Goal: Find specific page/section: Find specific page/section

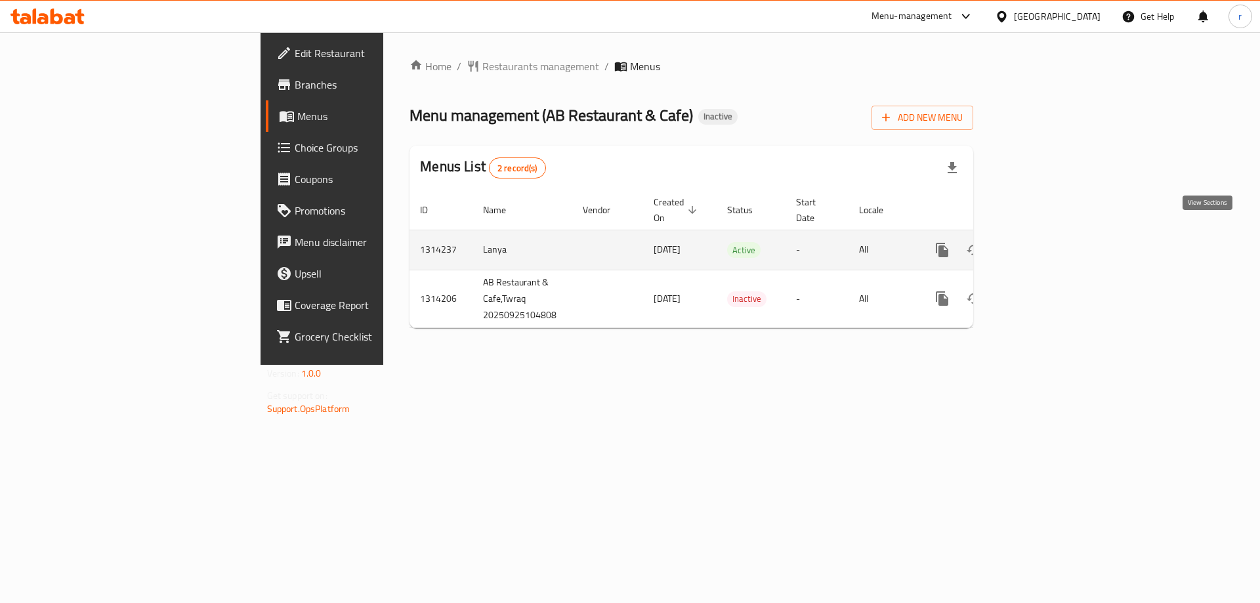
click at [1043, 244] on icon "enhanced table" at bounding box center [1037, 250] width 12 height 12
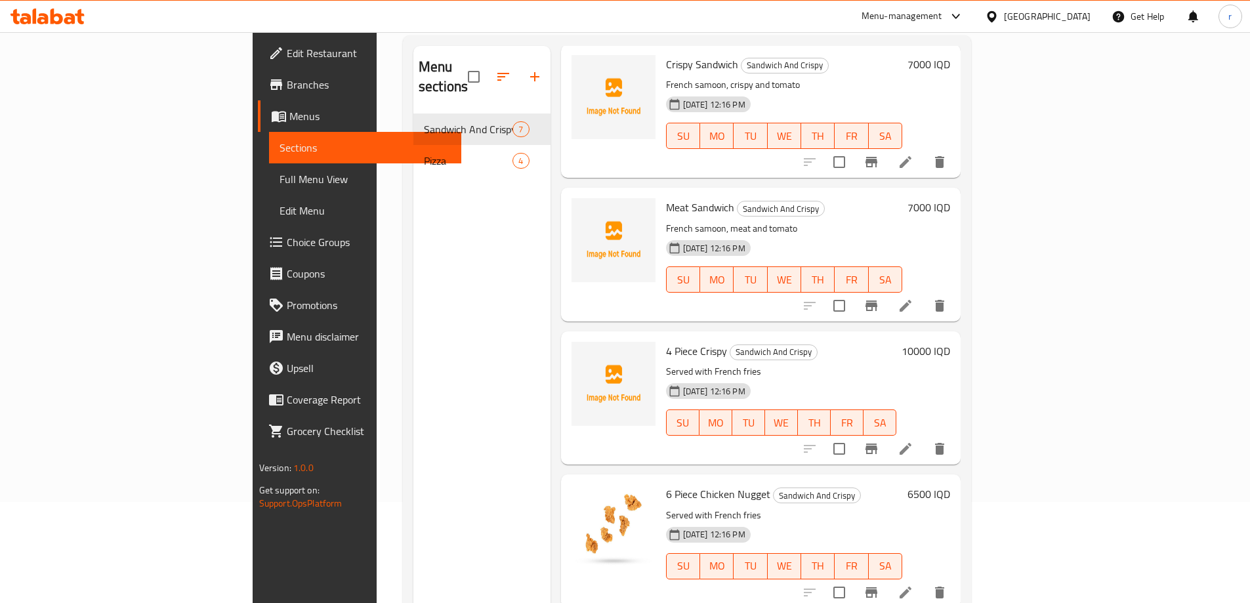
scroll to position [9, 0]
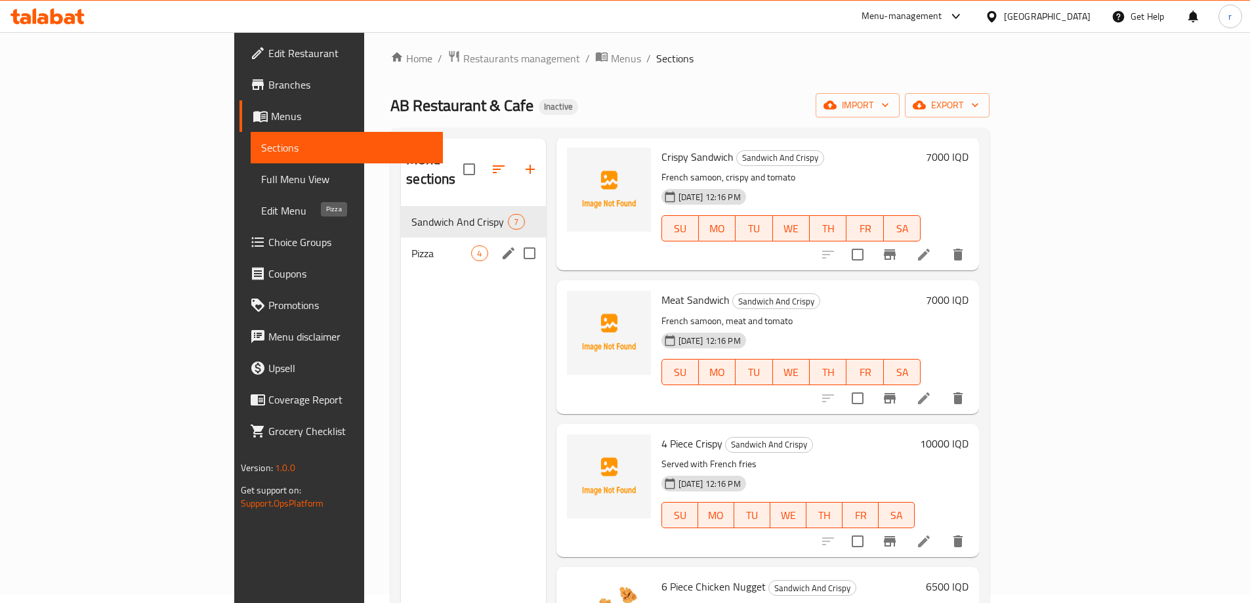
click at [411, 245] on span "Pizza" at bounding box center [441, 253] width 60 height 16
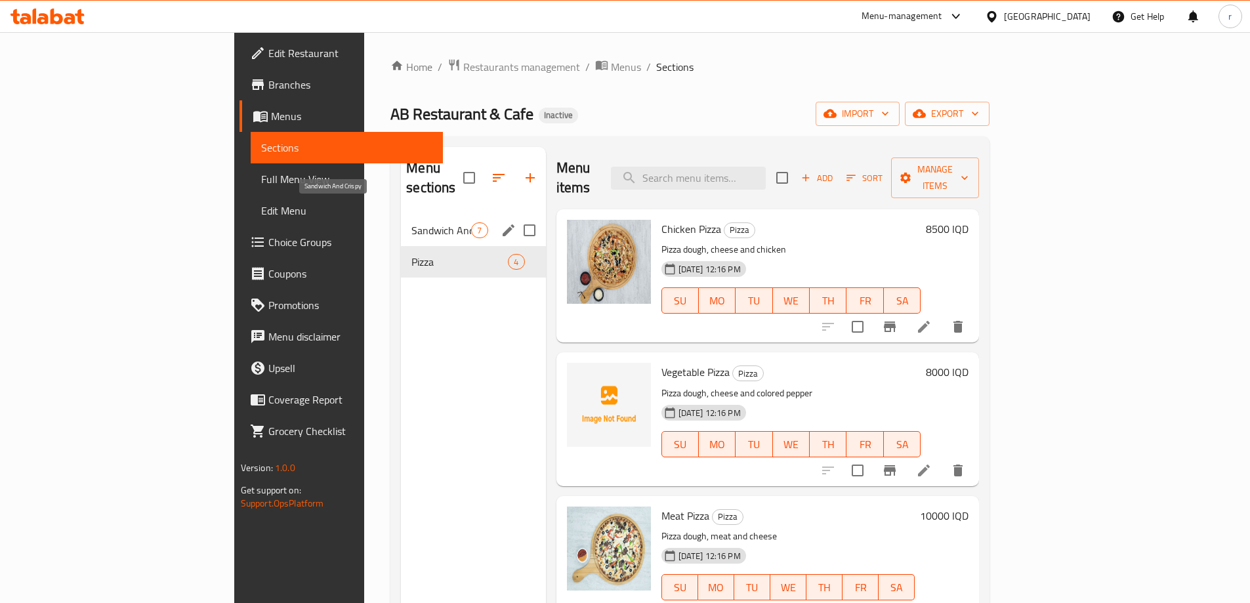
click at [411, 222] on span "Sandwich And Crispy" at bounding box center [441, 230] width 60 height 16
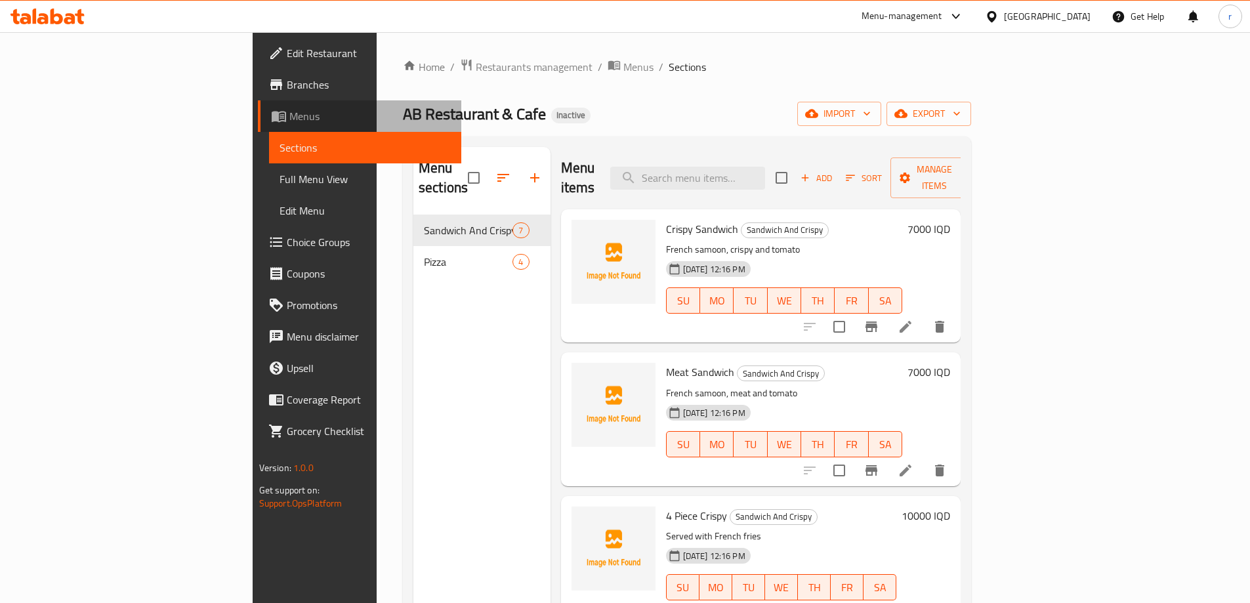
click at [289, 123] on span "Menus" at bounding box center [369, 116] width 161 height 16
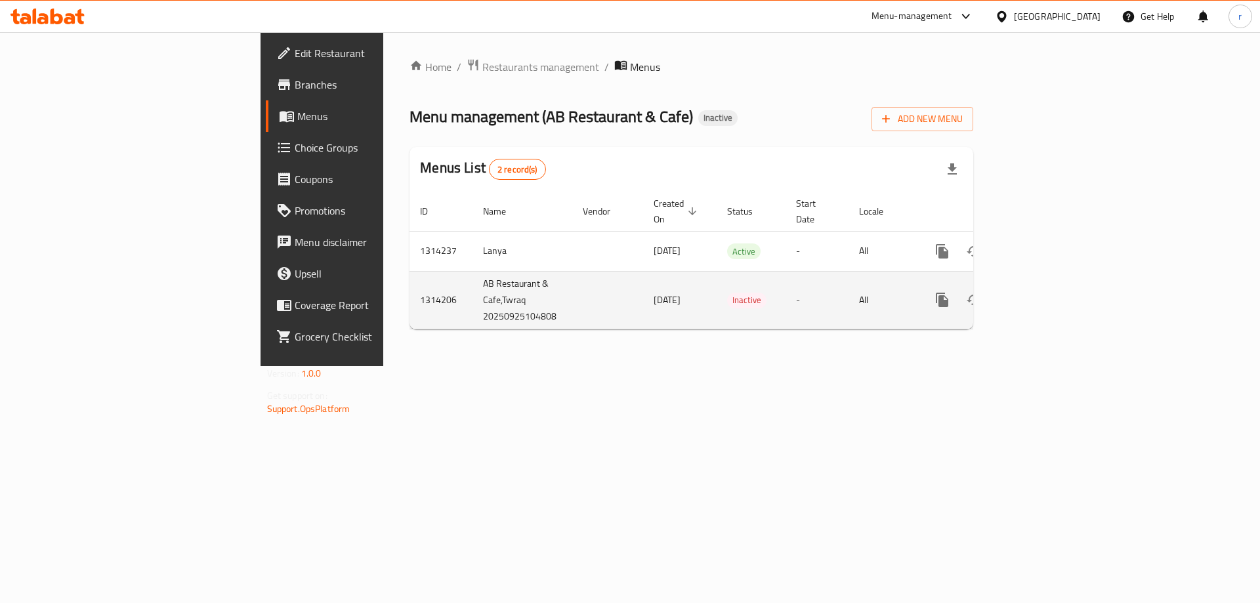
click at [1045, 292] on icon "enhanced table" at bounding box center [1037, 300] width 16 height 16
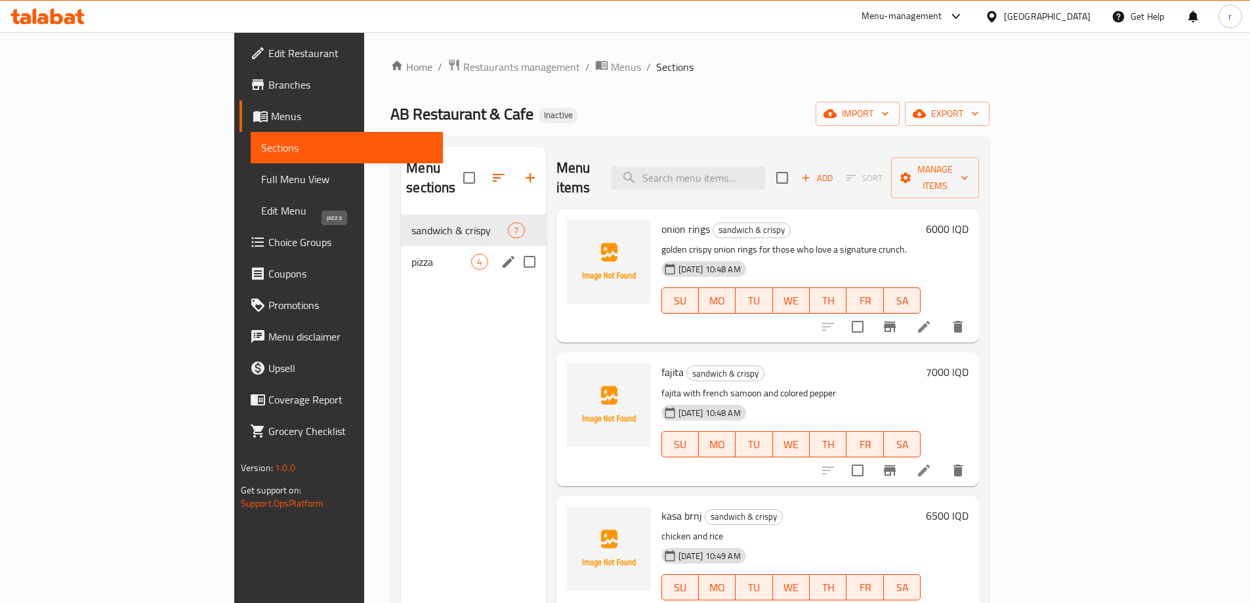
click at [411, 254] on span "pizza" at bounding box center [441, 262] width 60 height 16
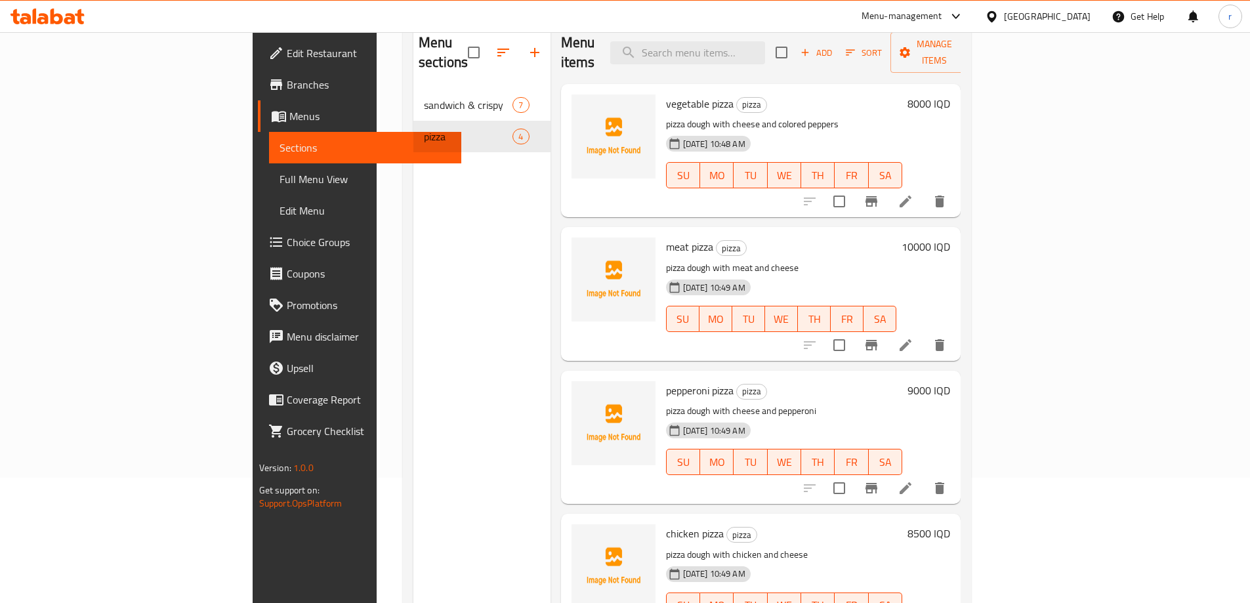
scroll to position [96, 0]
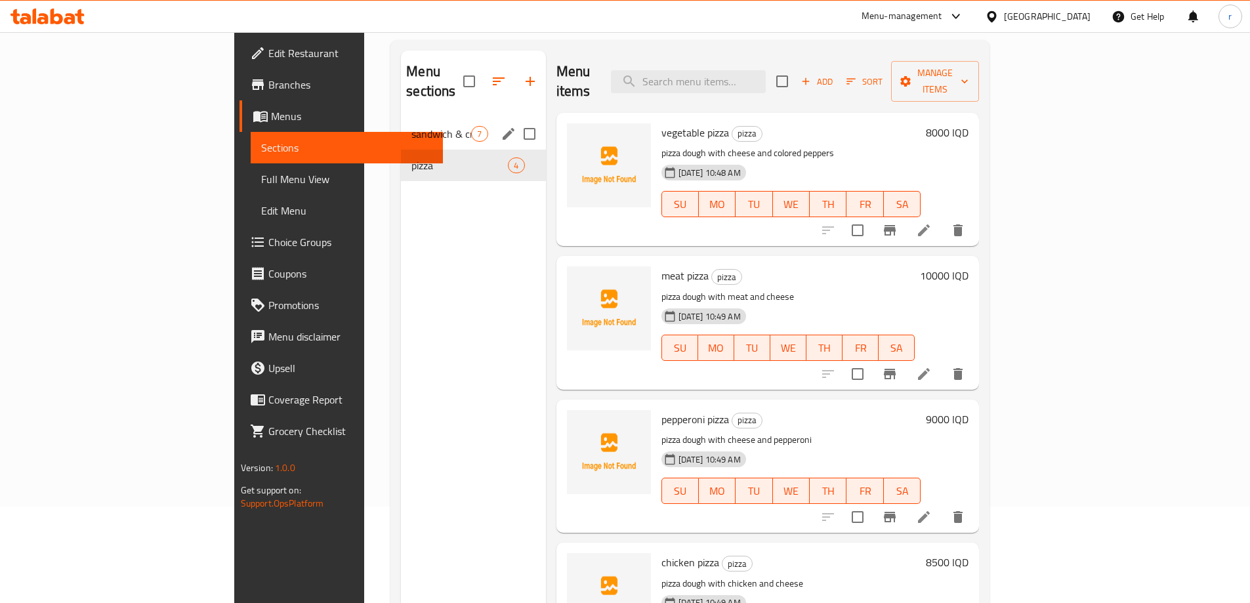
click at [401, 125] on div "sandwich & crispy 7" at bounding box center [473, 133] width 144 height 31
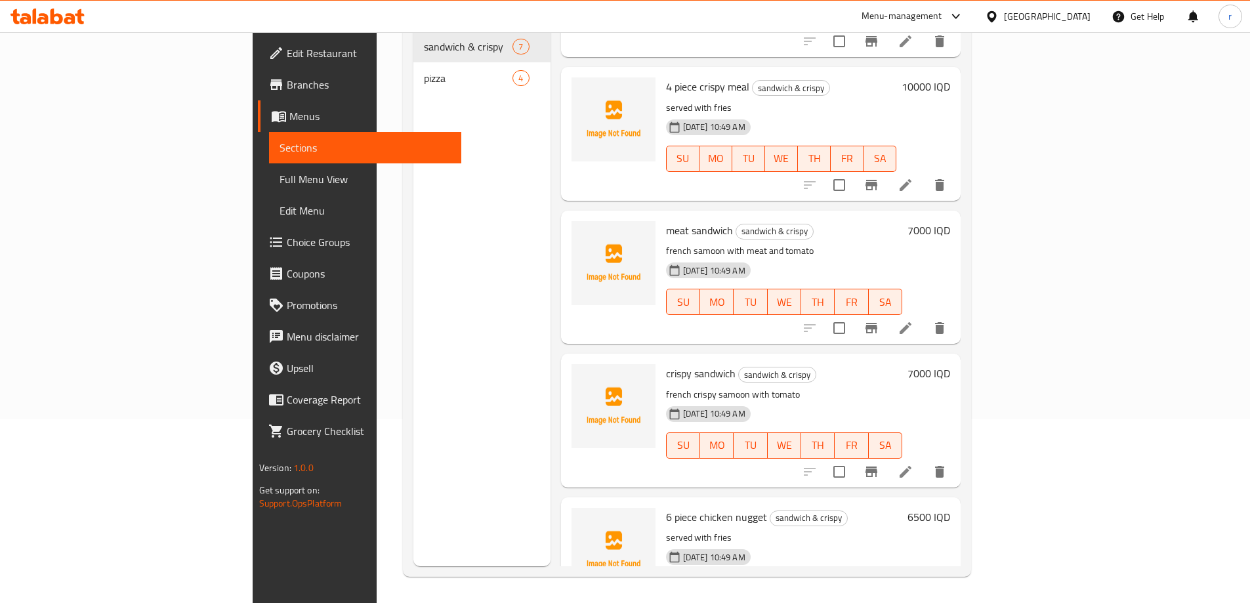
scroll to position [433, 0]
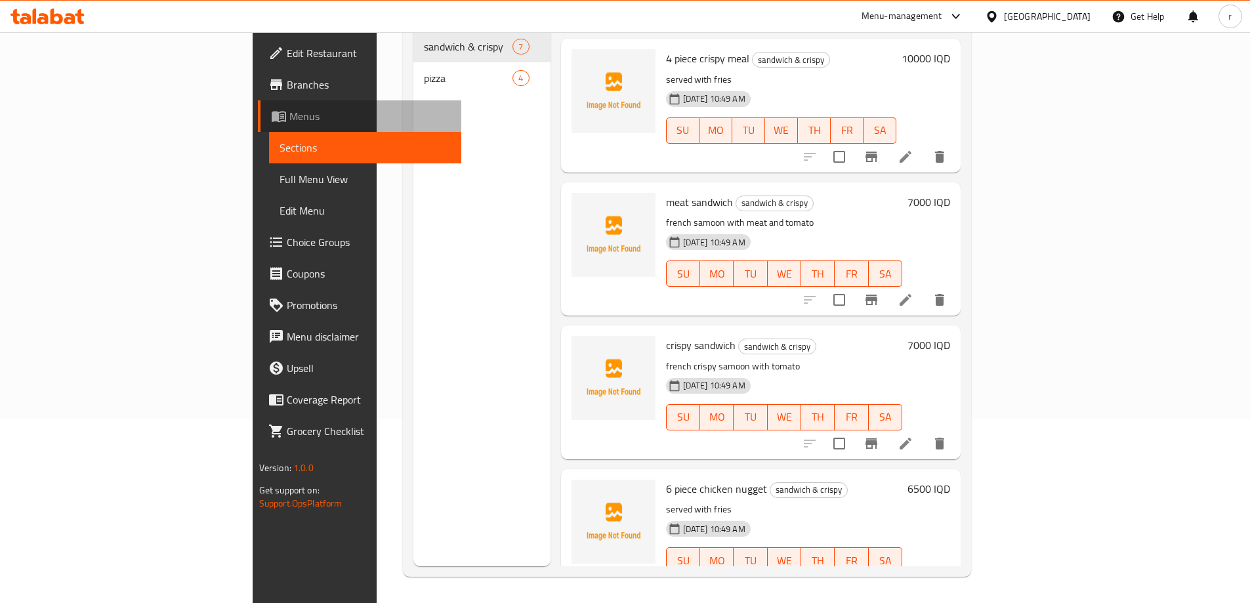
click at [289, 111] on span "Menus" at bounding box center [369, 116] width 161 height 16
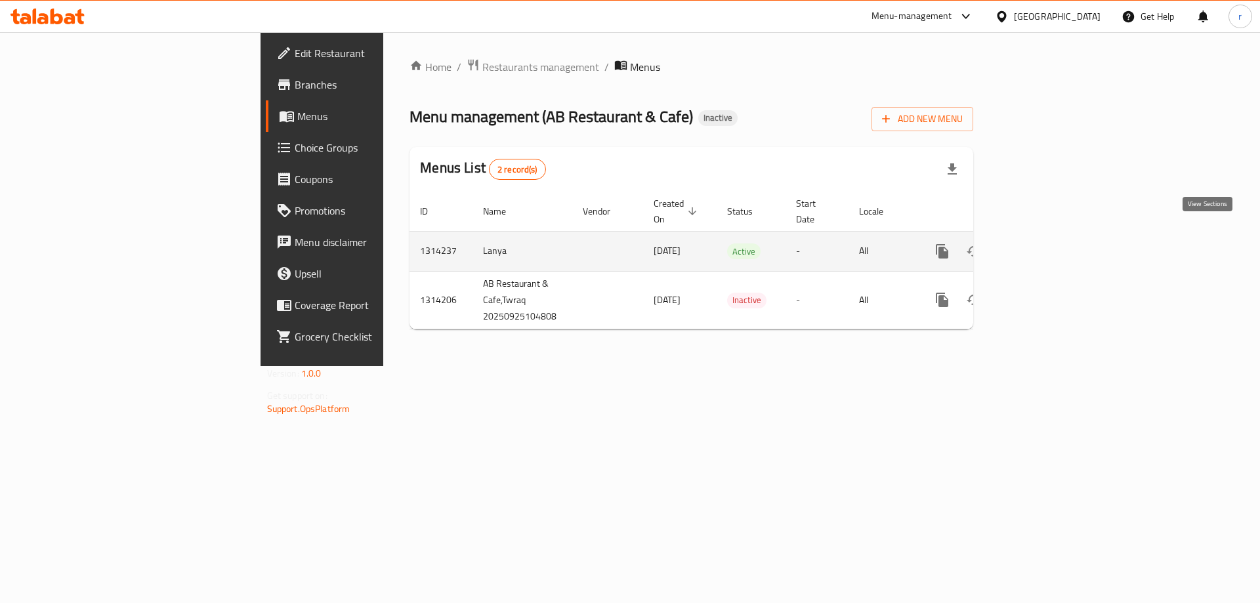
click at [1053, 236] on link "enhanced table" at bounding box center [1036, 251] width 31 height 31
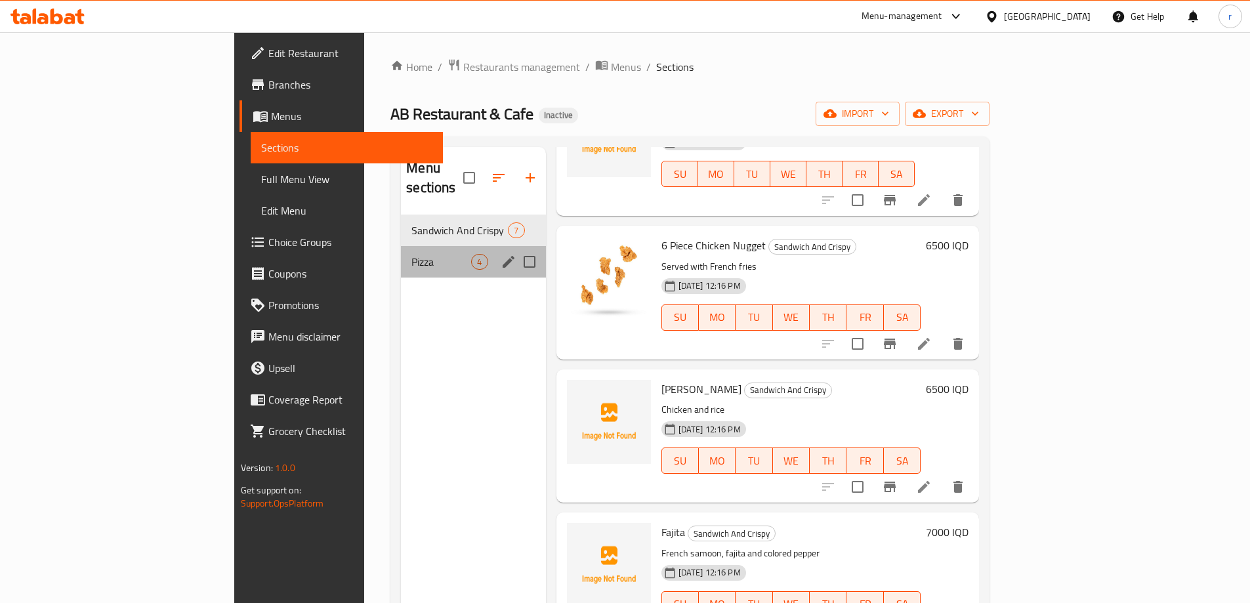
click at [401, 251] on div "Pizza 4" at bounding box center [473, 261] width 144 height 31
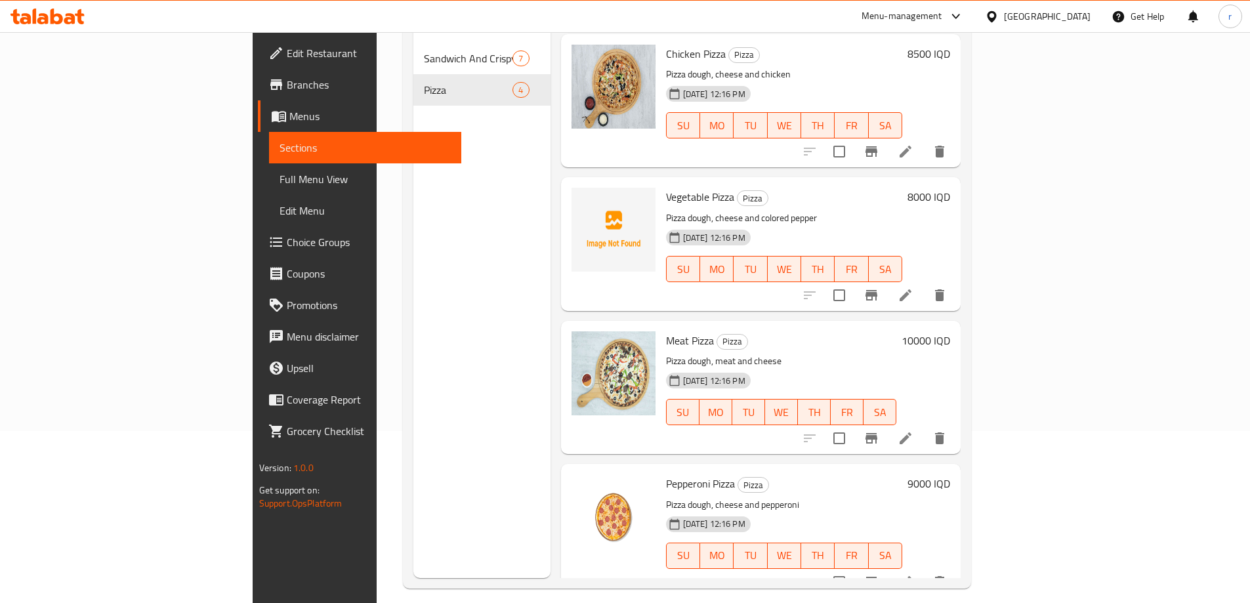
scroll to position [184, 0]
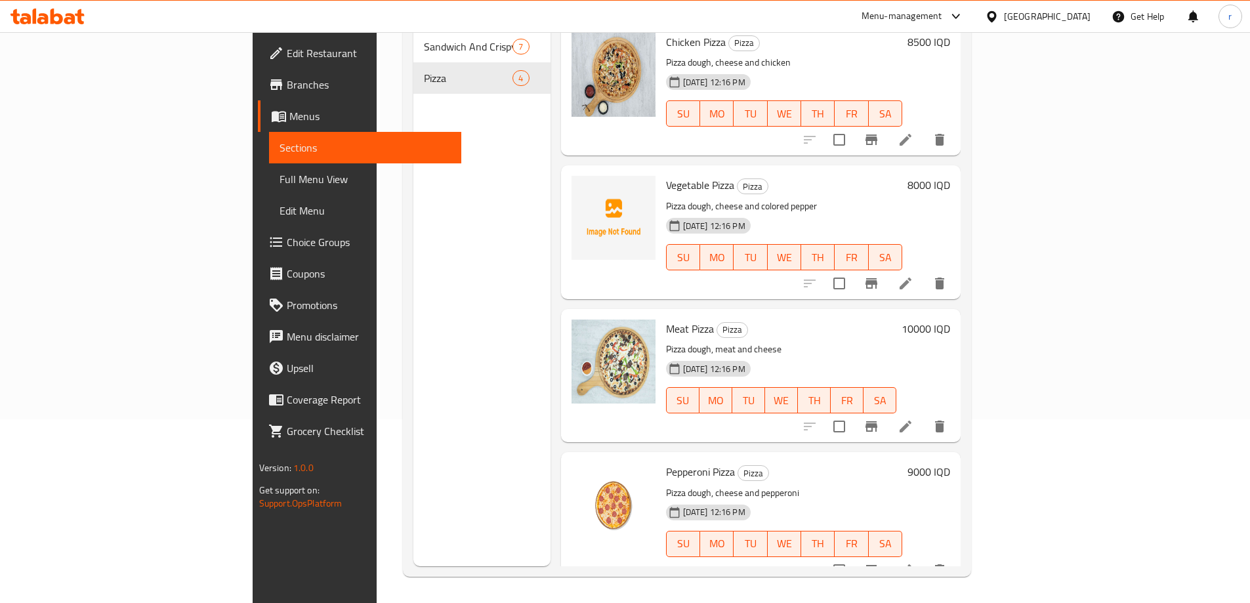
click at [269, 166] on link "Full Menu View" at bounding box center [365, 178] width 192 height 31
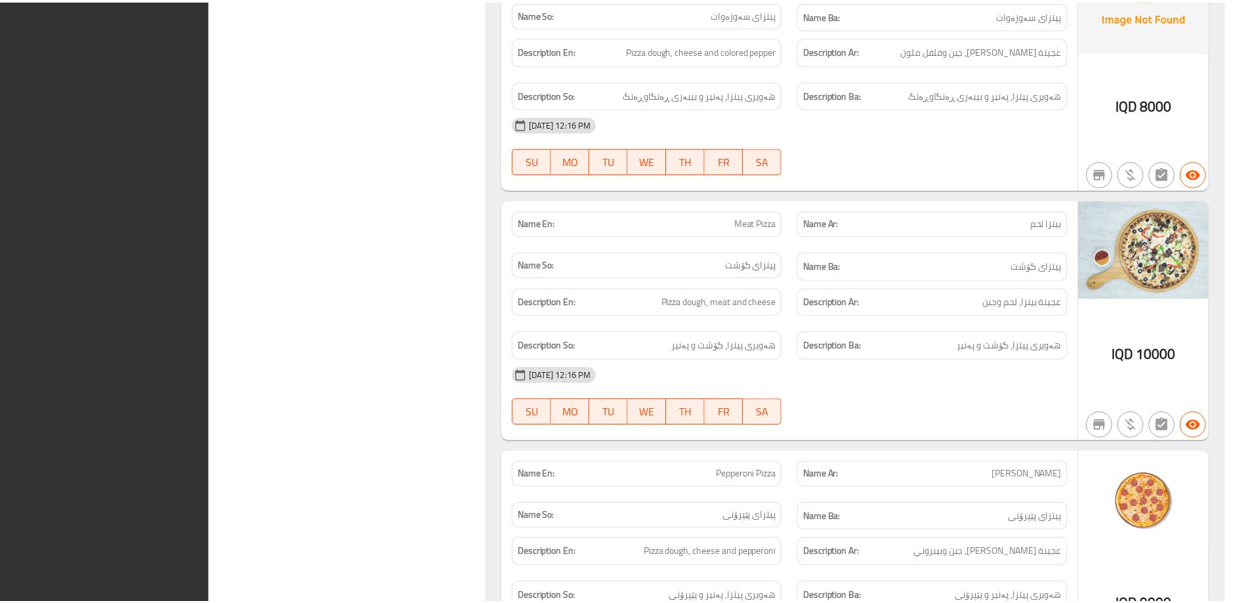
scroll to position [2497, 0]
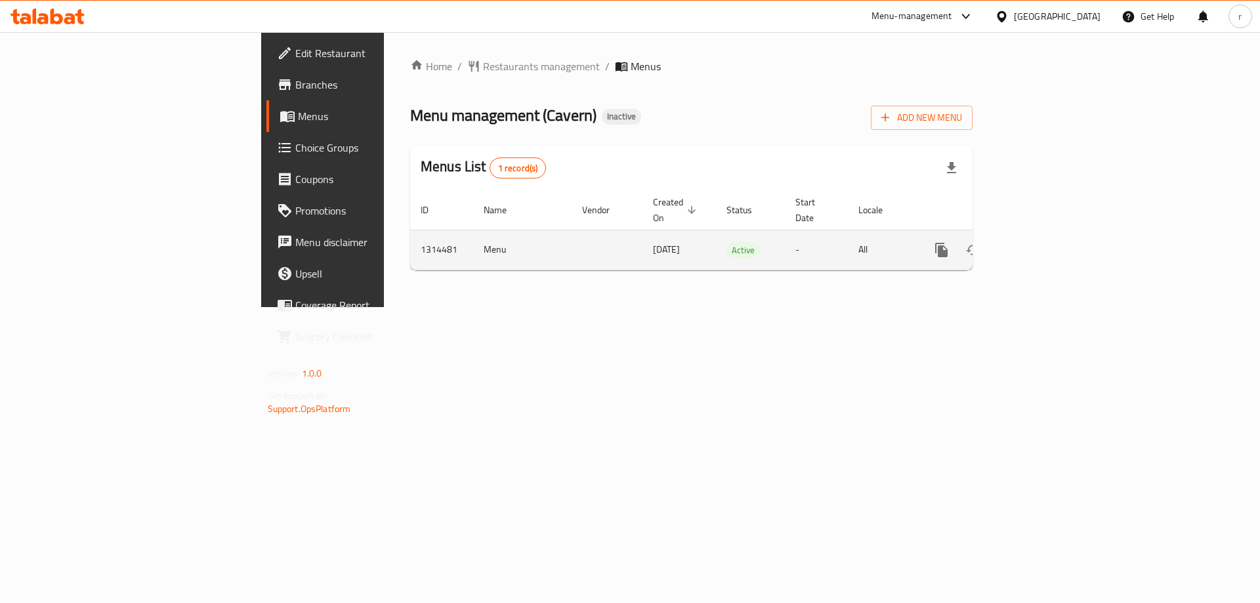
click at [1052, 241] on link "enhanced table" at bounding box center [1035, 249] width 31 height 31
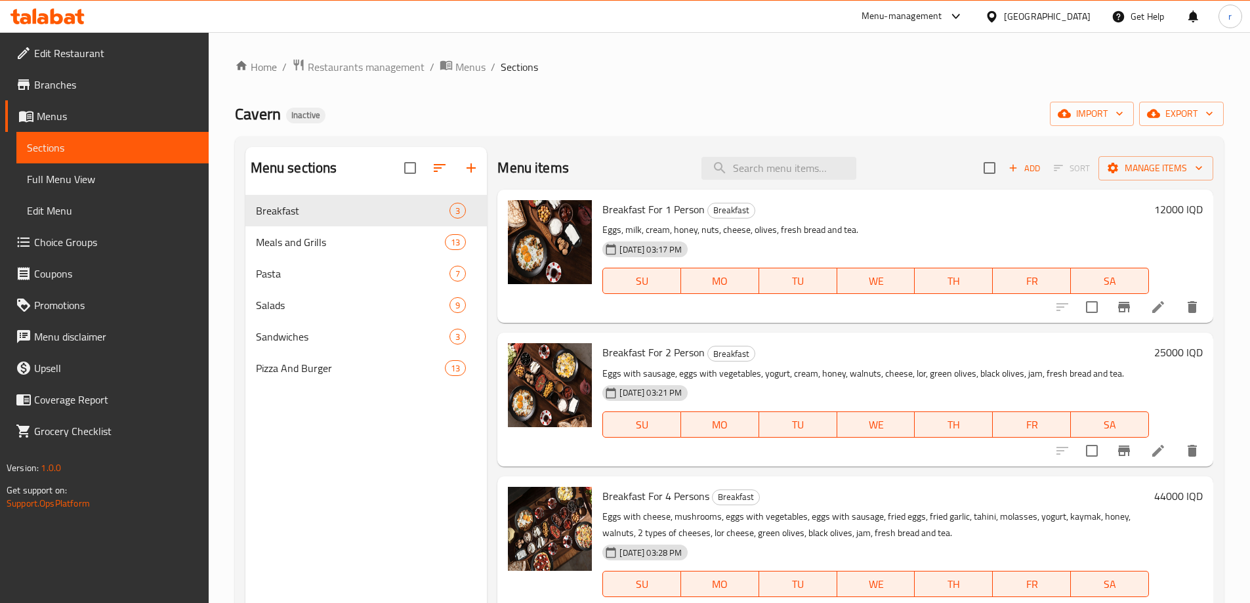
click at [115, 179] on span "Full Menu View" at bounding box center [112, 179] width 171 height 16
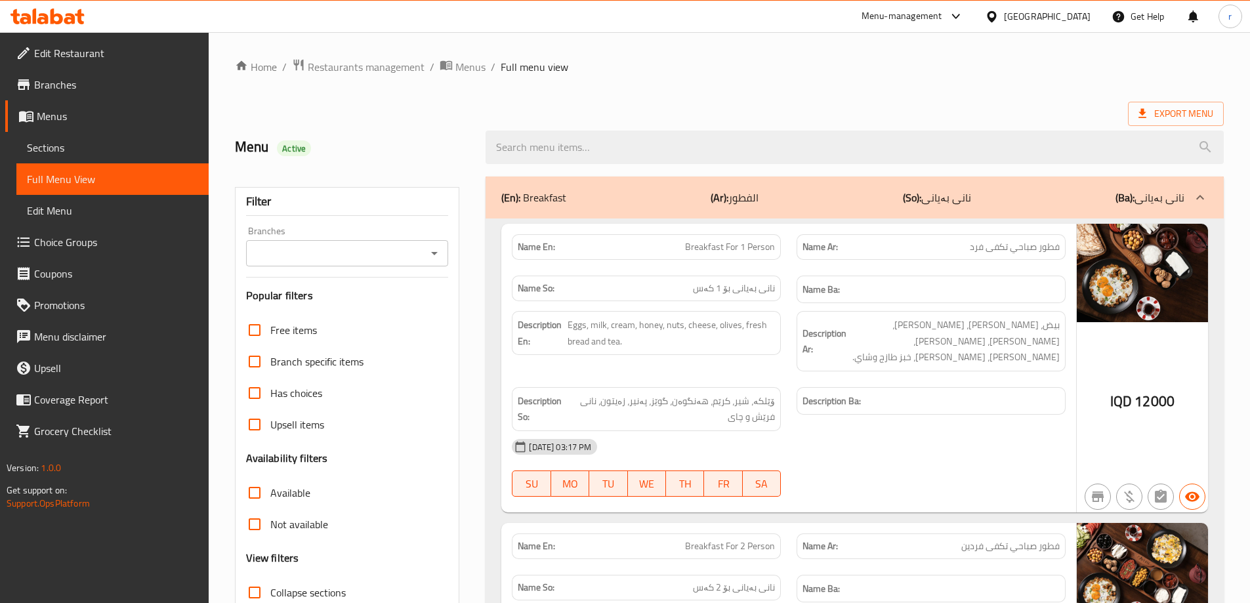
click at [116, 156] on link "Sections" at bounding box center [112, 147] width 192 height 31
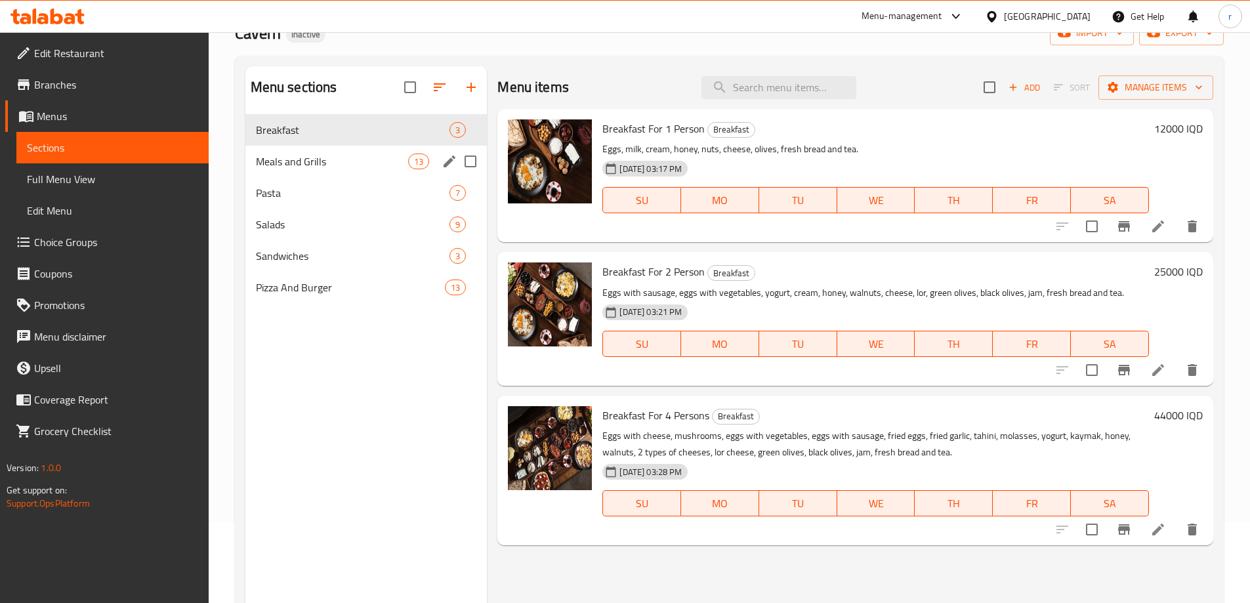
scroll to position [9, 0]
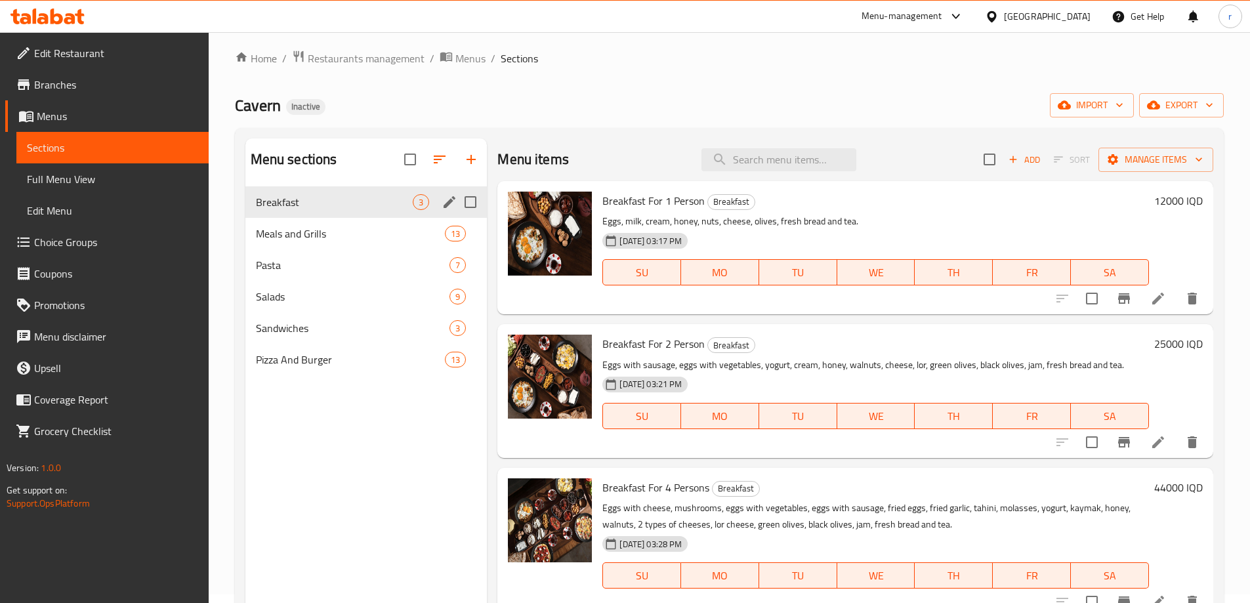
click at [331, 211] on div "Breakfast 3" at bounding box center [366, 201] width 242 height 31
click at [329, 227] on span "Meals and Grills" at bounding box center [332, 234] width 153 height 16
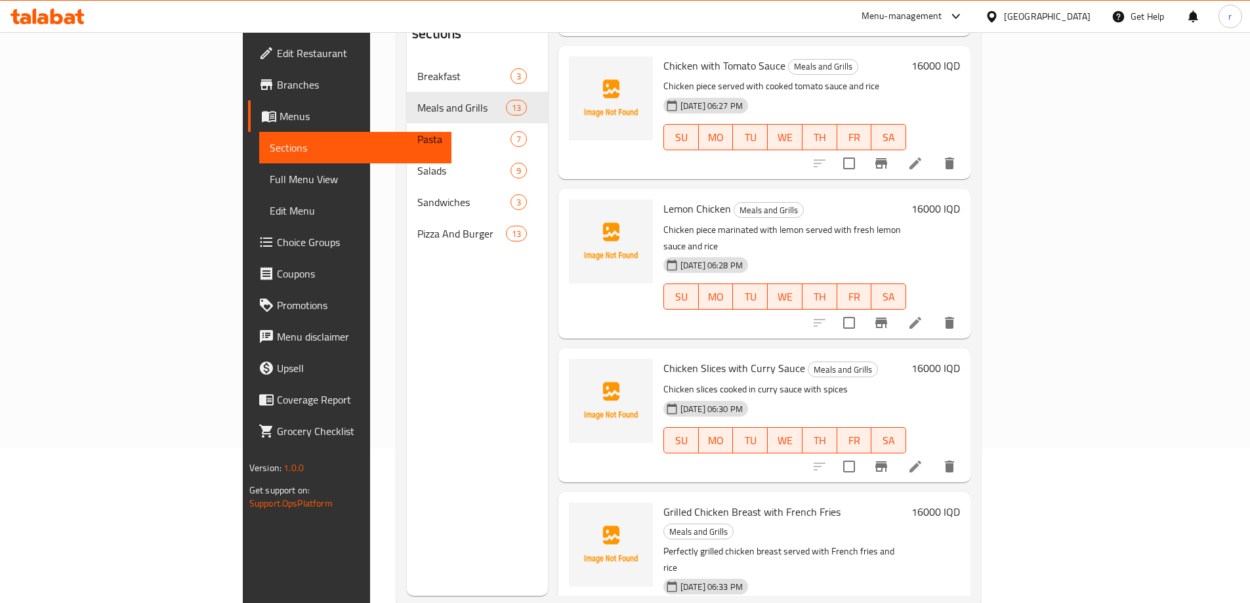
scroll to position [184, 0]
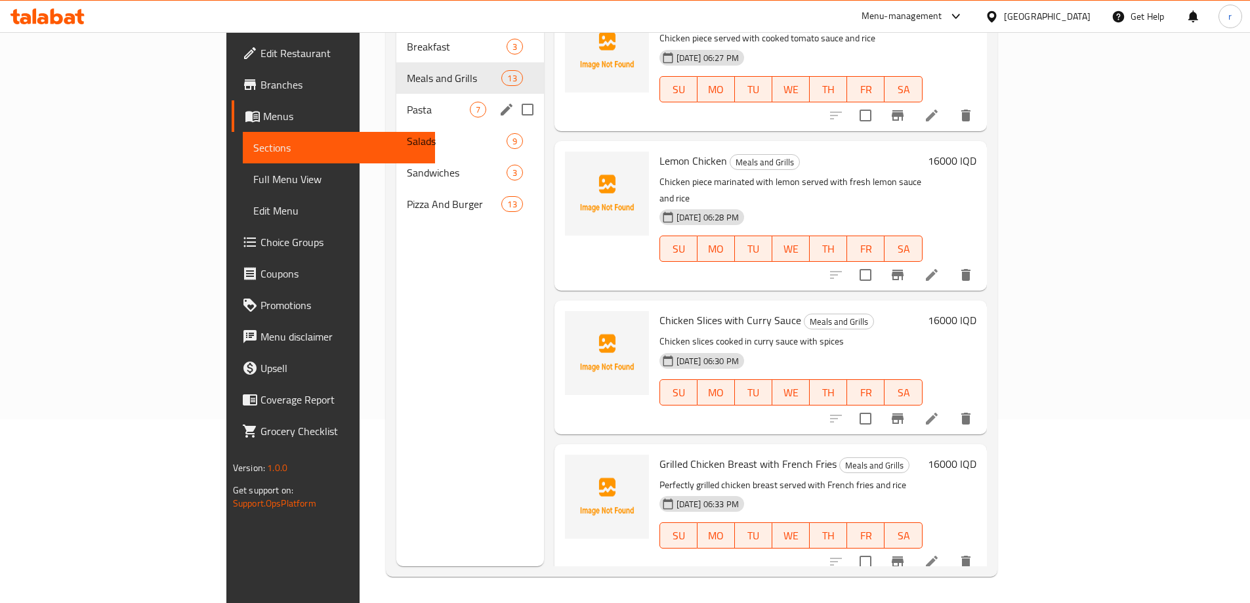
click at [396, 100] on div "Pasta 7" at bounding box center [470, 109] width 148 height 31
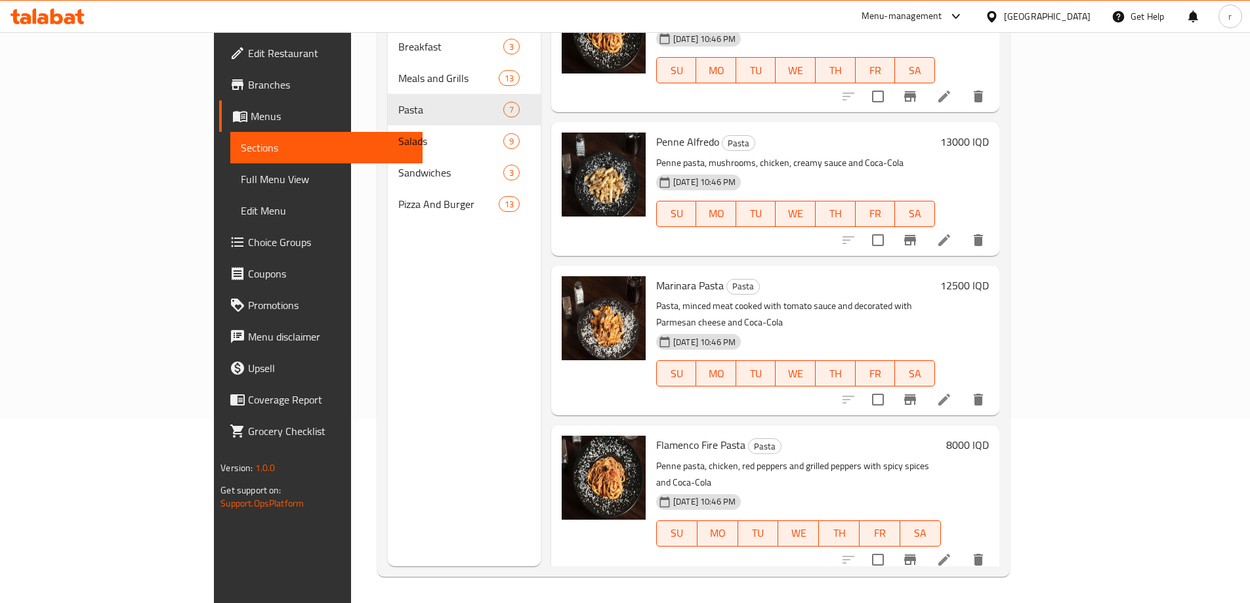
scroll to position [433, 0]
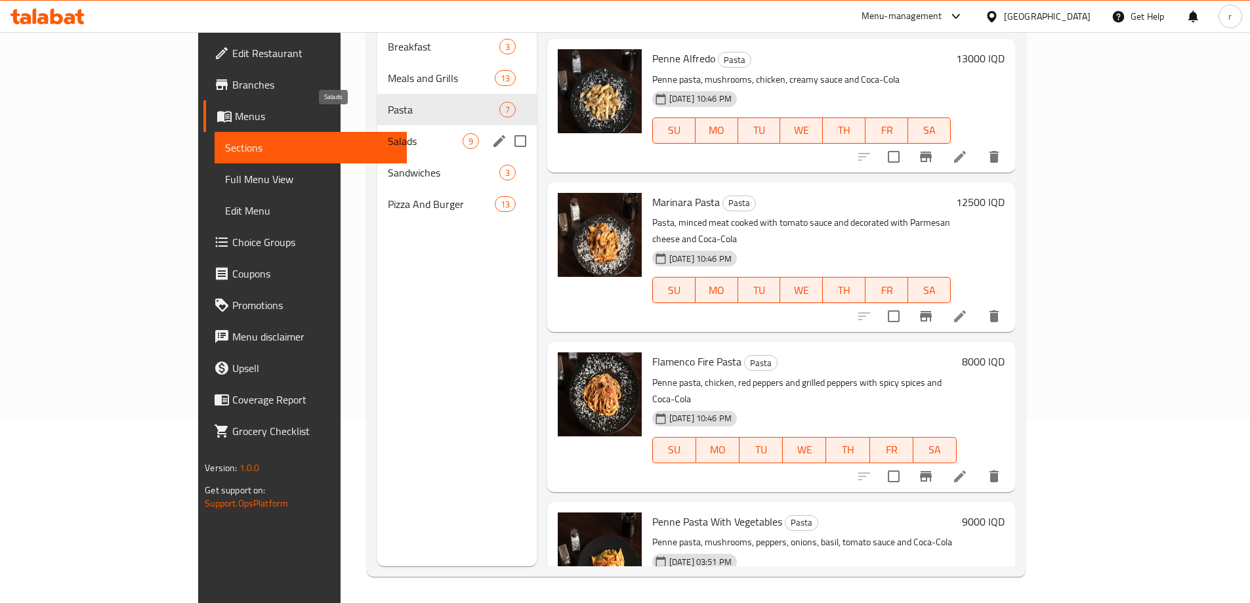
click at [388, 133] on span "Salads" at bounding box center [425, 141] width 75 height 16
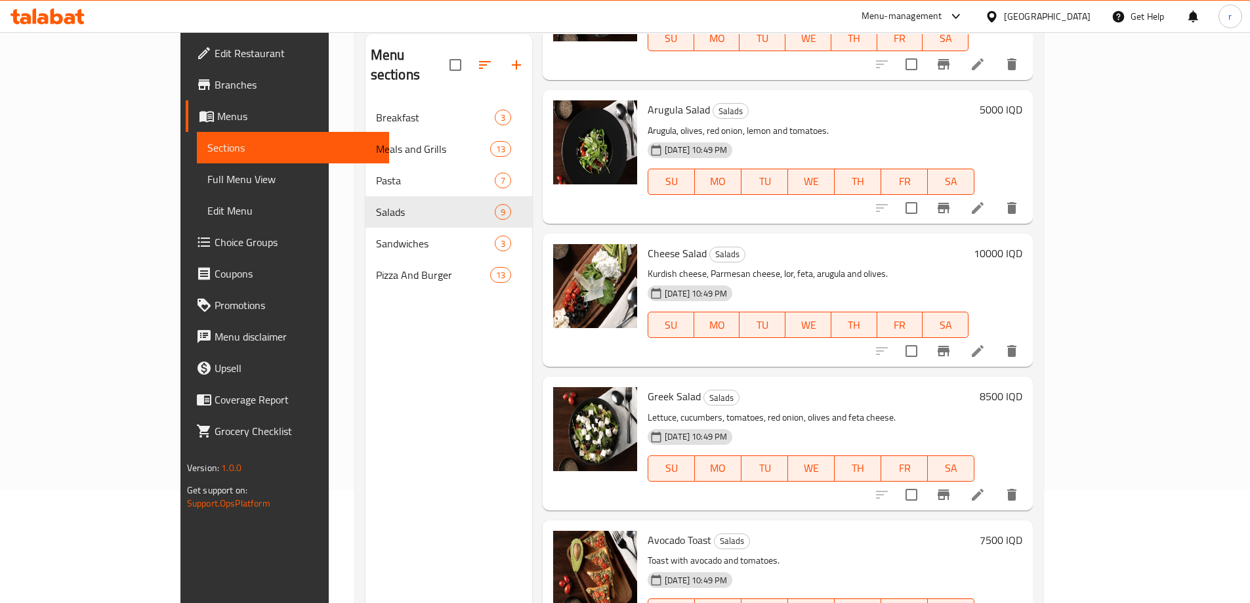
scroll to position [184, 0]
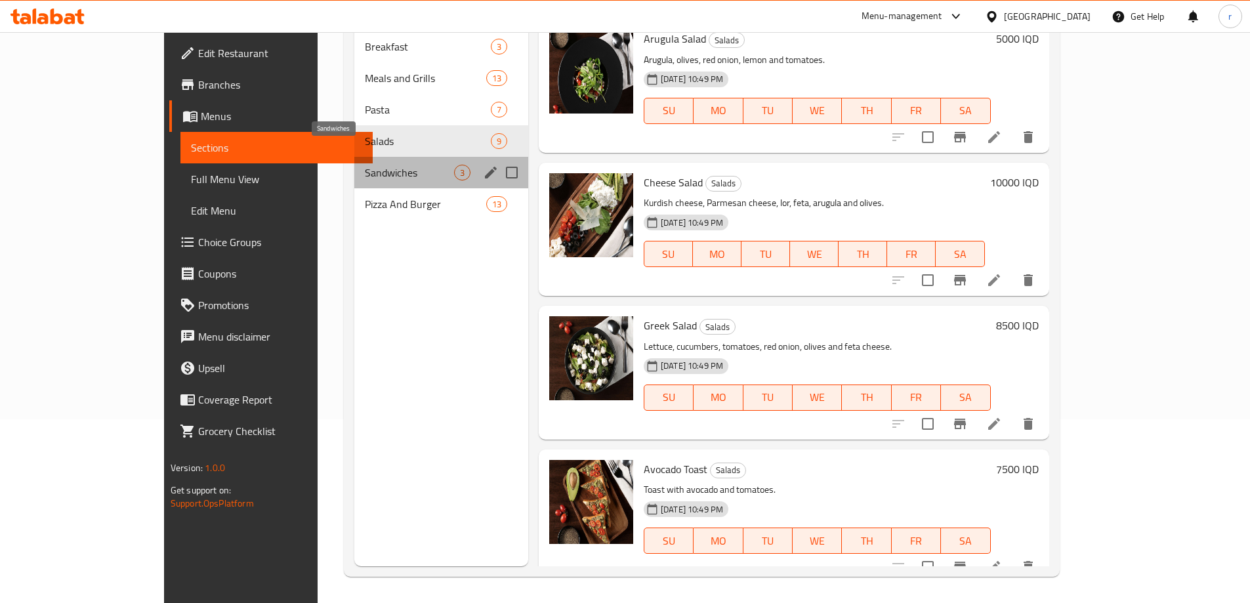
click at [365, 165] on span "Sandwiches" at bounding box center [409, 173] width 89 height 16
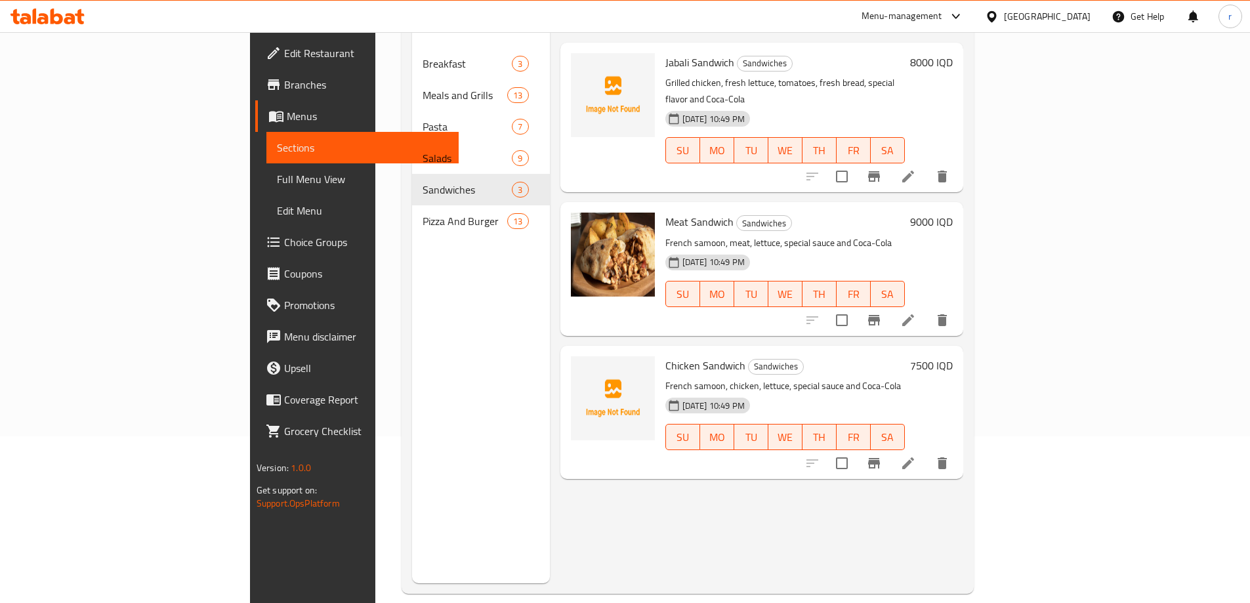
scroll to position [184, 0]
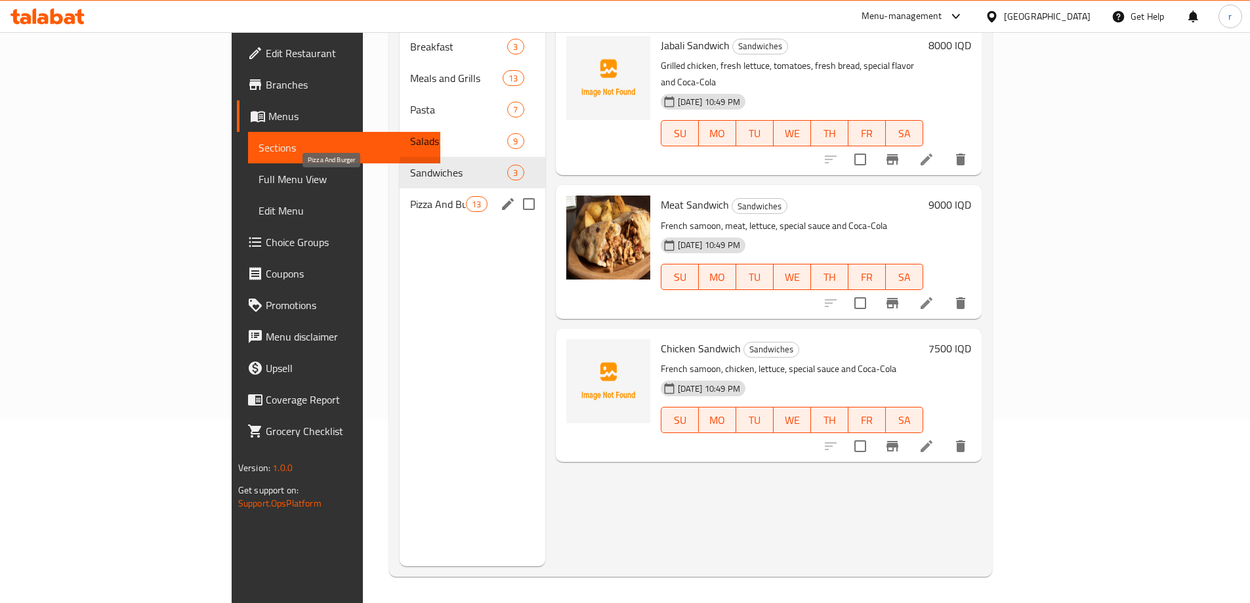
click at [410, 196] on span "Pizza And Burger" at bounding box center [438, 204] width 56 height 16
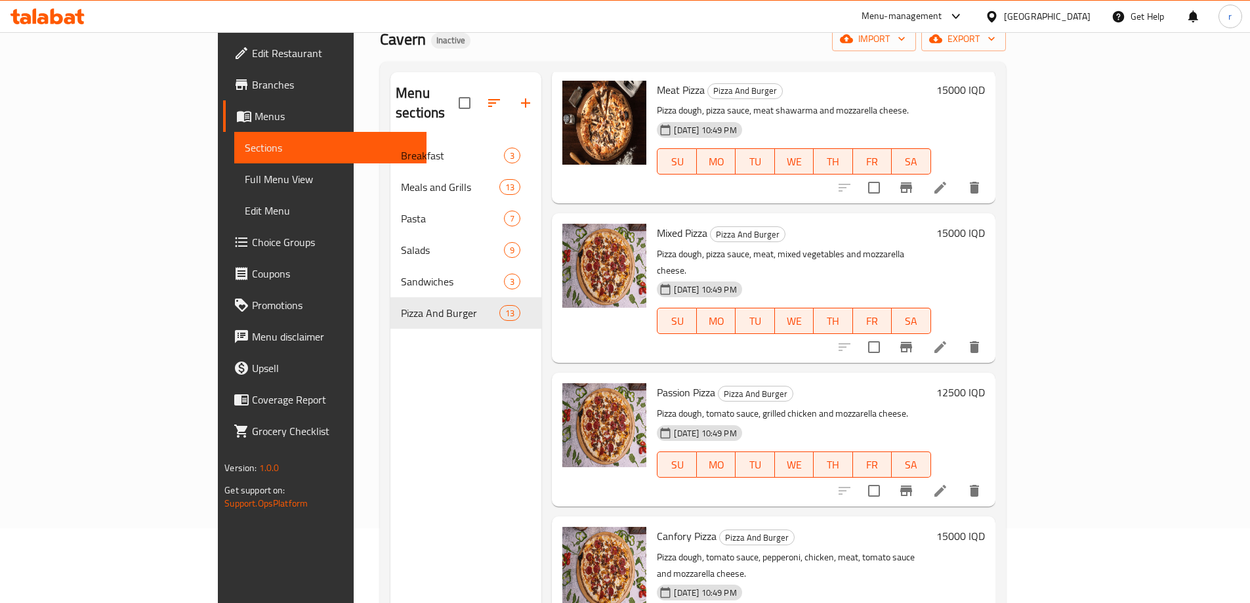
scroll to position [9, 0]
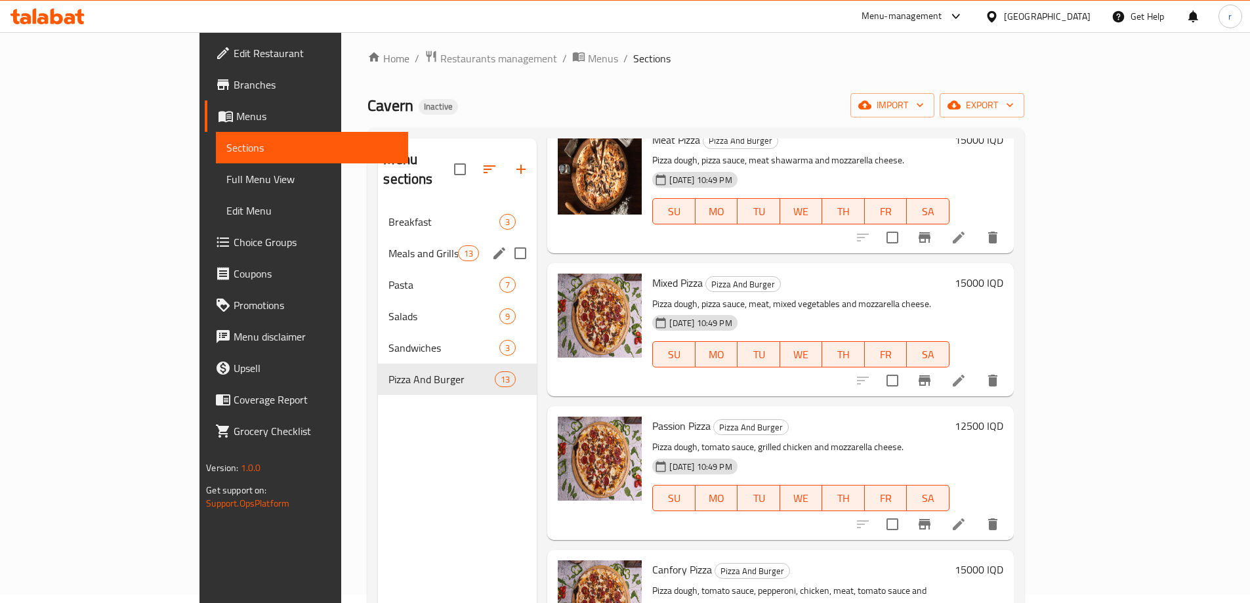
click at [378, 244] on div "Meals and Grills 13" at bounding box center [457, 253] width 159 height 31
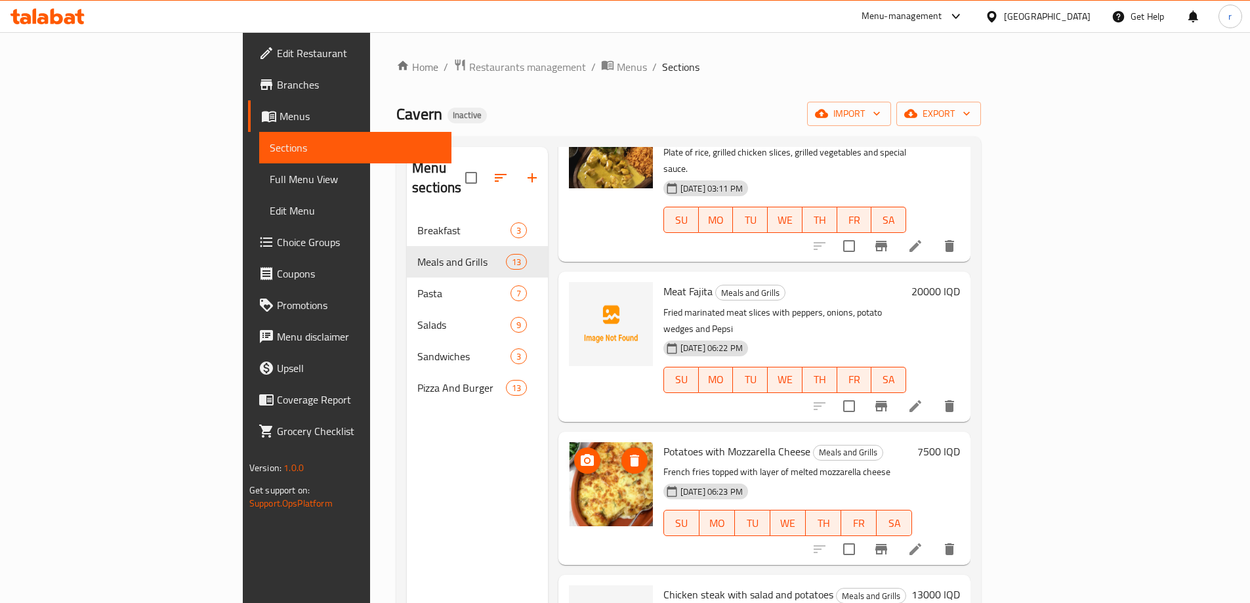
scroll to position [768, 0]
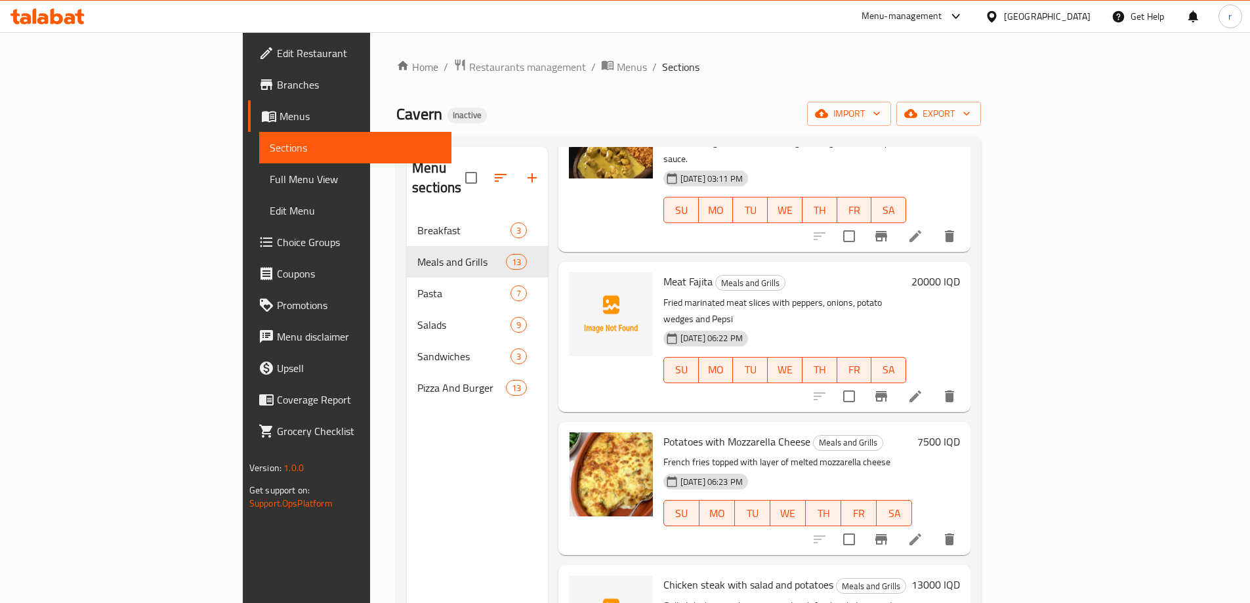
click at [71, 12] on icon at bounding box center [47, 17] width 74 height 16
